Goal: Information Seeking & Learning: Learn about a topic

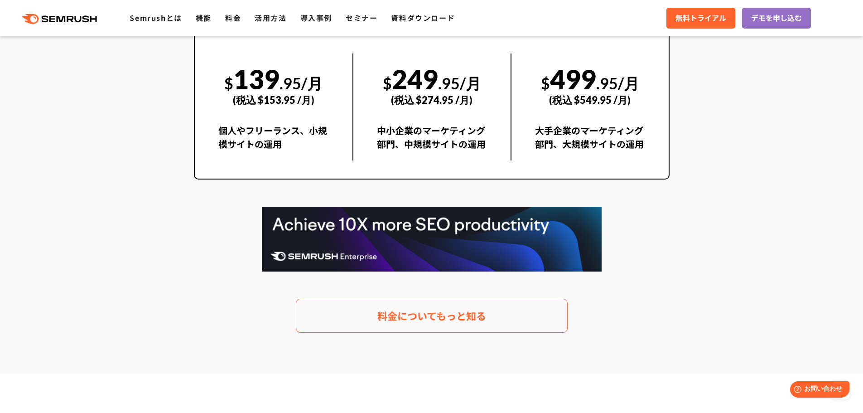
scroll to position [1831, 0]
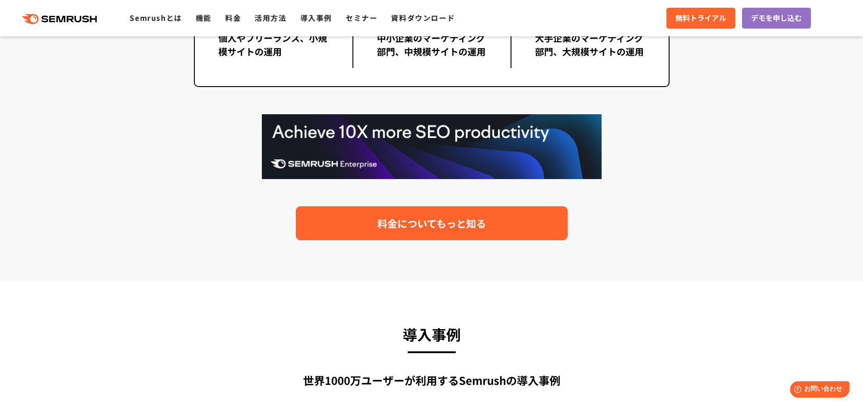
click at [401, 224] on span "料金についてもっと知る" at bounding box center [432, 223] width 109 height 16
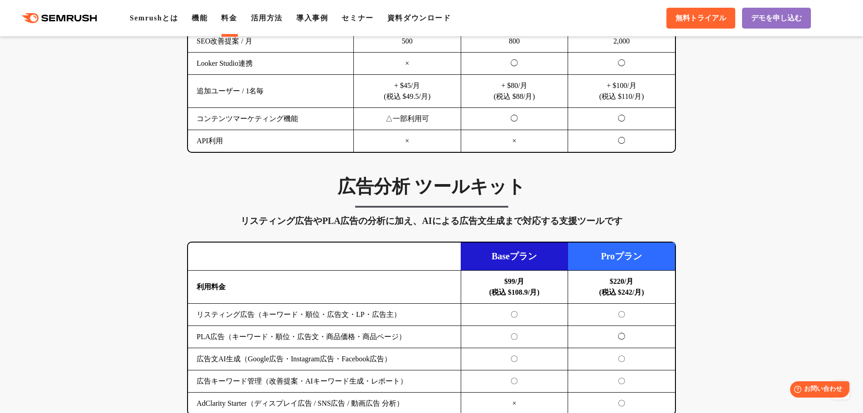
scroll to position [907, 0]
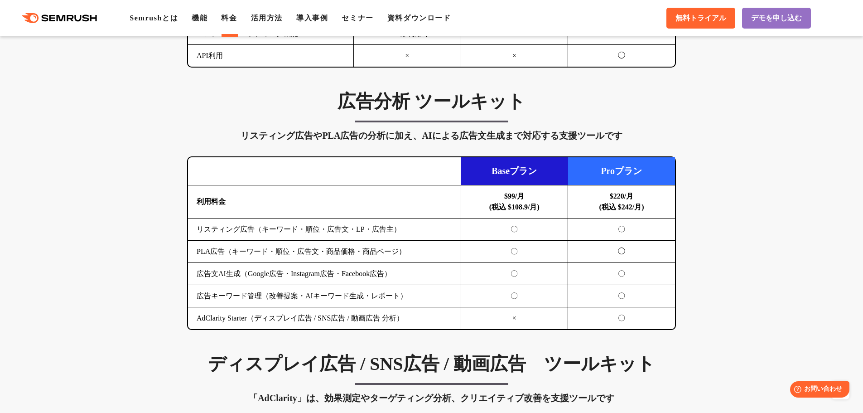
click at [364, 116] on div "広告分析 ツールキット リスティング広告やPLA広告の分析に加え、AIによる広告文生成まで対応する支援ツールです 横にスワイプしてください Baseプラン P…" at bounding box center [431, 210] width 507 height 240
drag, startPoint x: 514, startPoint y: 231, endPoint x: 573, endPoint y: 229, distance: 59.0
click at [573, 229] on tr "リスティング広告（キーワード・順位・広告文・LP・広告主） 〇 〇" at bounding box center [431, 229] width 487 height 22
click at [573, 229] on td "〇" at bounding box center [621, 229] width 107 height 22
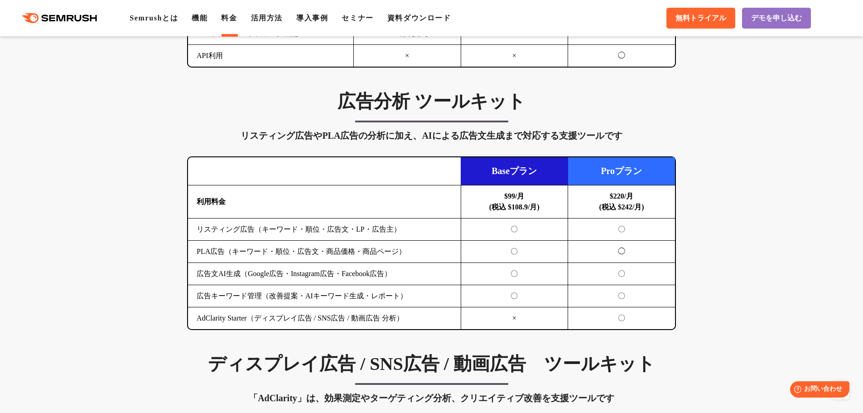
click at [384, 112] on h3 "広告分析 ツールキット" at bounding box center [431, 101] width 489 height 23
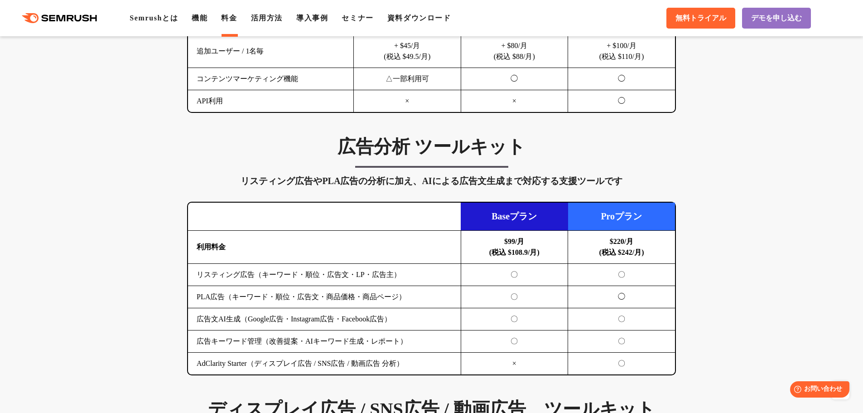
click at [229, 22] on link "料金" at bounding box center [229, 18] width 16 height 8
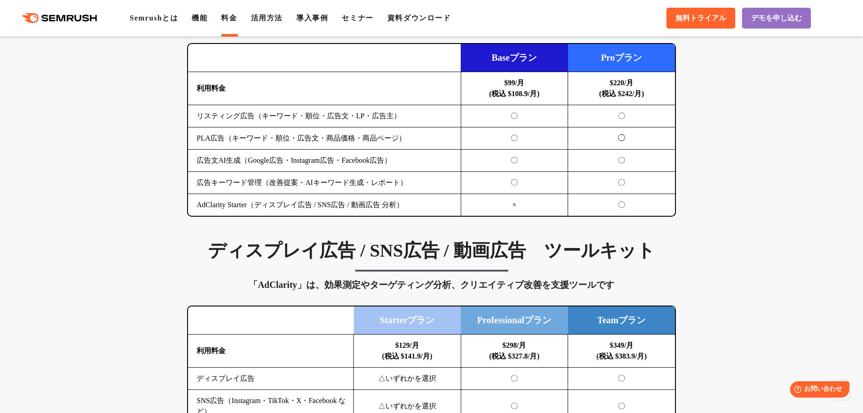
scroll to position [952, 0]
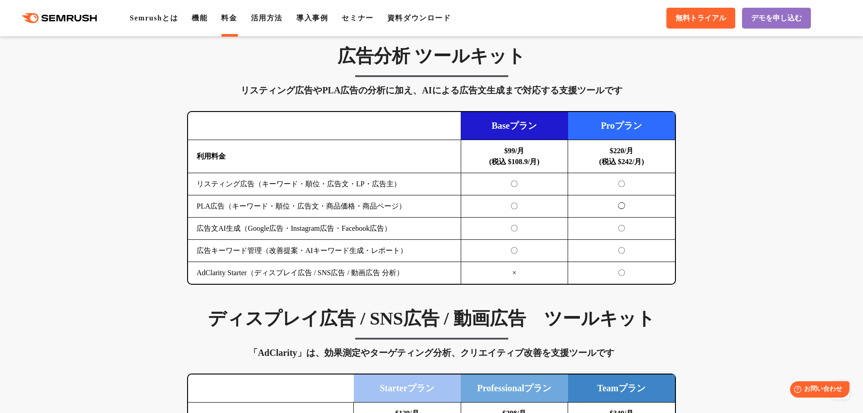
click at [370, 58] on h3 "広告分析 ツールキット" at bounding box center [431, 56] width 489 height 23
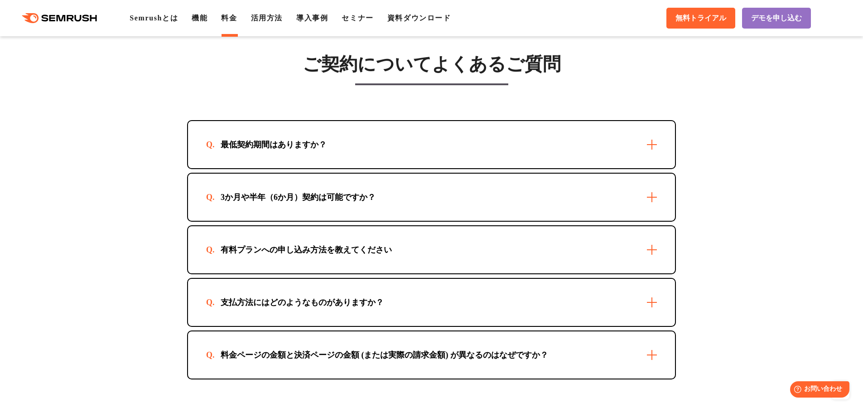
scroll to position [2538, 0]
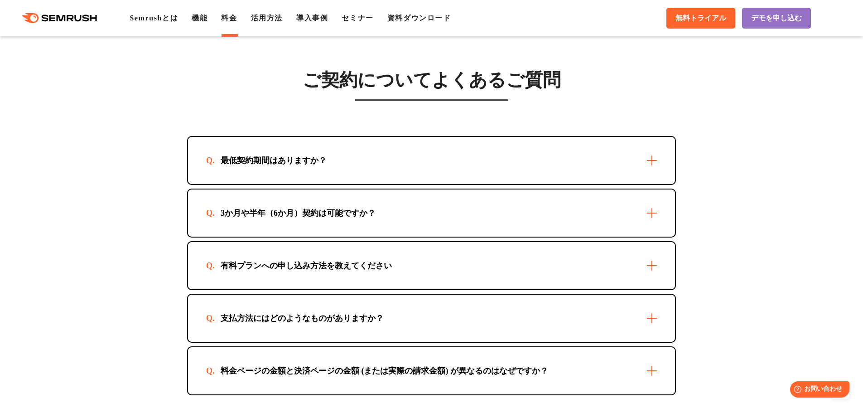
click at [387, 157] on div "最低契約期間はありますか？" at bounding box center [431, 160] width 487 height 47
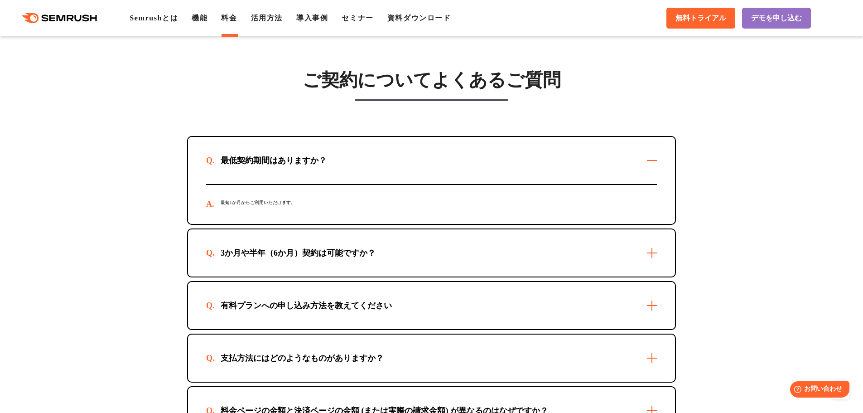
scroll to position [2765, 0]
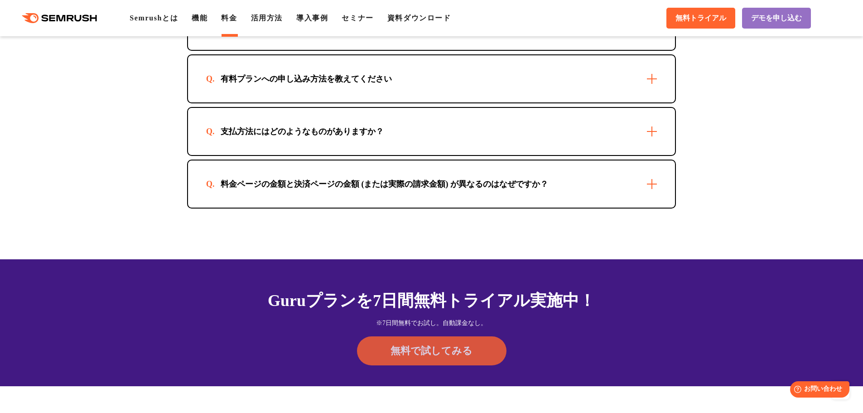
click at [436, 346] on span "無料で試してみる" at bounding box center [432, 351] width 82 height 14
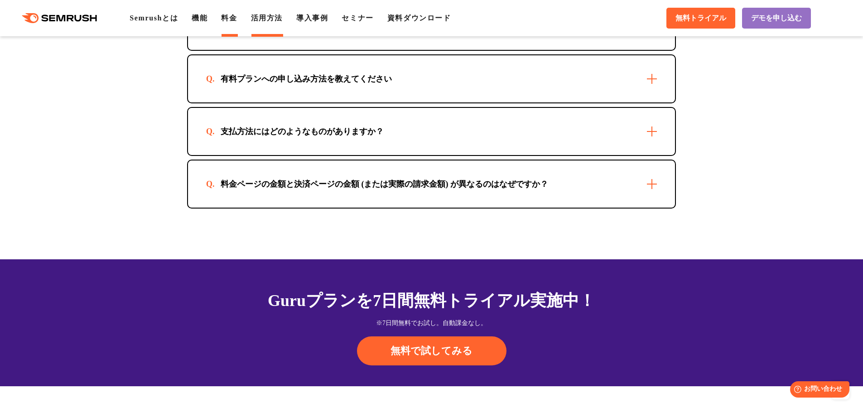
click at [264, 17] on link "活用方法" at bounding box center [267, 18] width 32 height 8
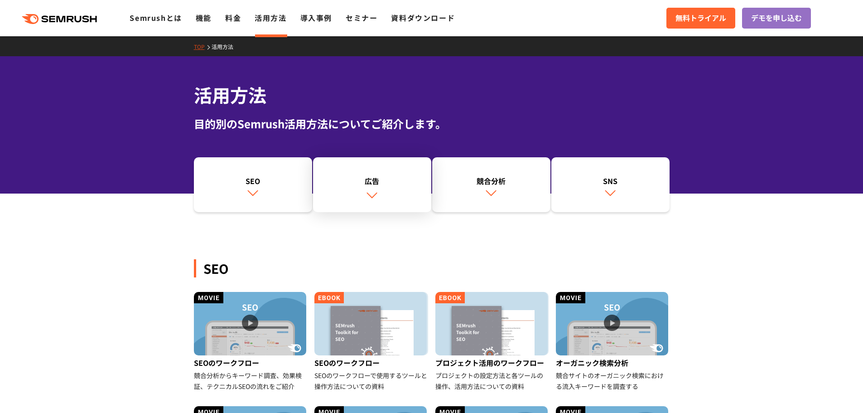
click at [374, 179] on div "広告" at bounding box center [372, 180] width 109 height 11
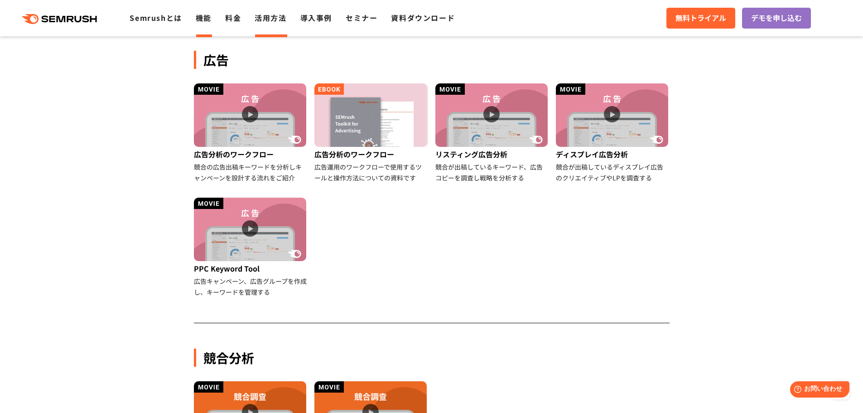
click at [199, 22] on link "機能" at bounding box center [204, 17] width 16 height 11
